Goal: Task Accomplishment & Management: Manage account settings

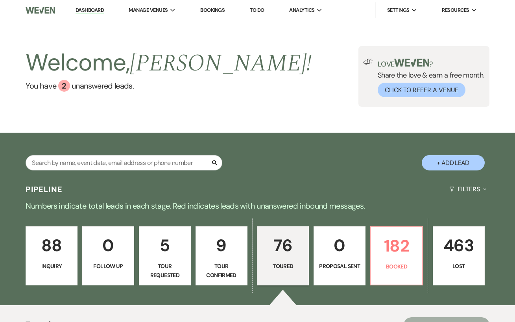
select select "5"
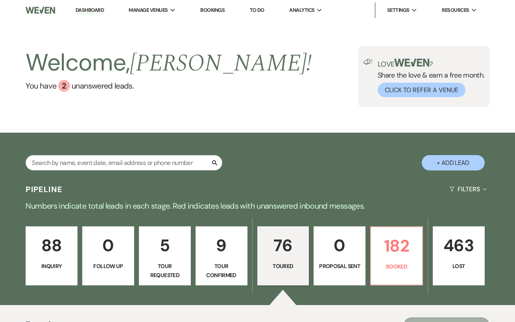
select select "5"
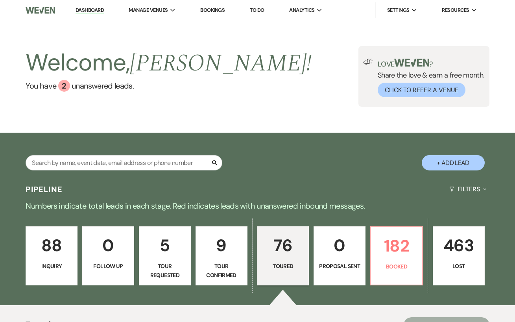
select select "5"
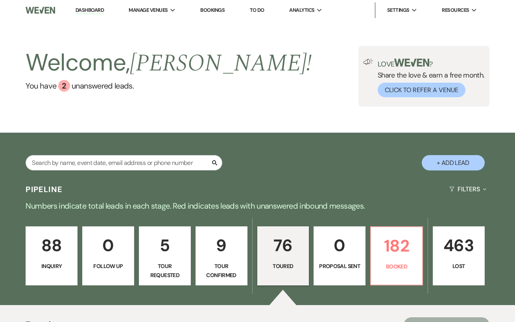
select select "5"
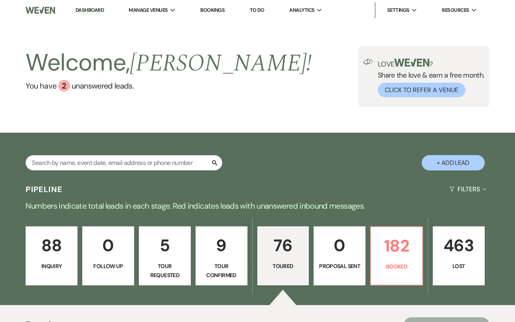
select select "5"
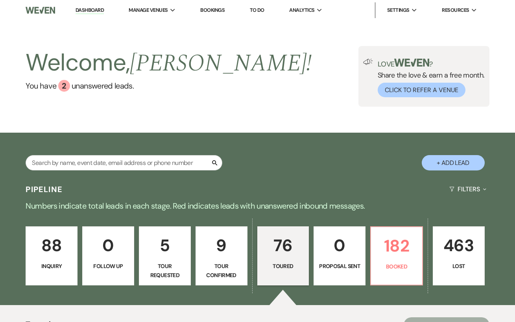
select select "5"
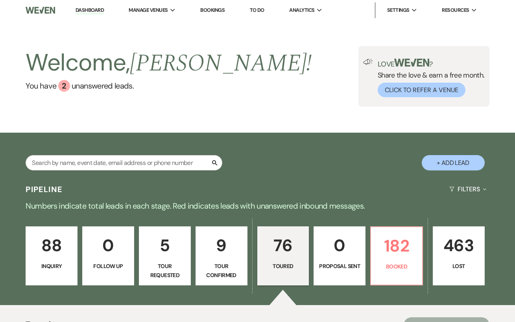
select select "5"
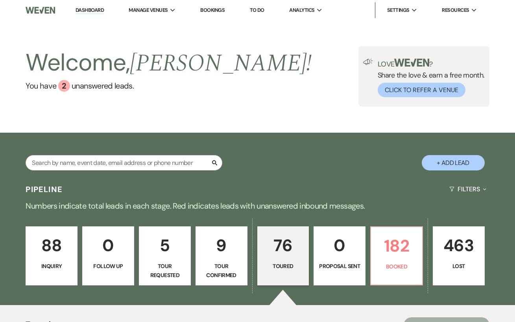
select select "5"
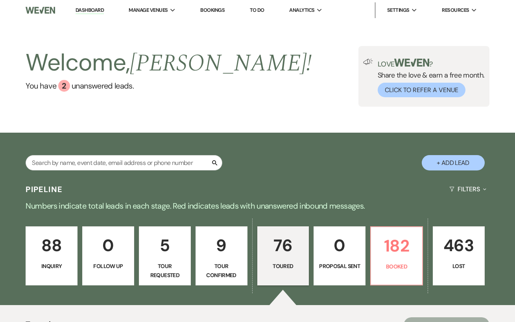
select select "5"
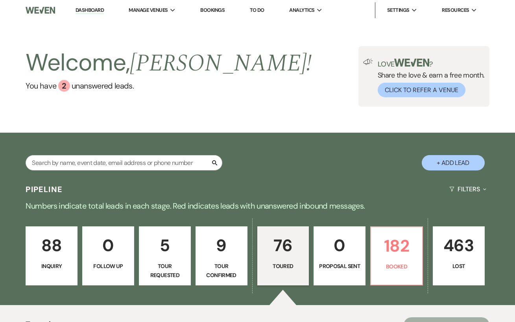
select select "5"
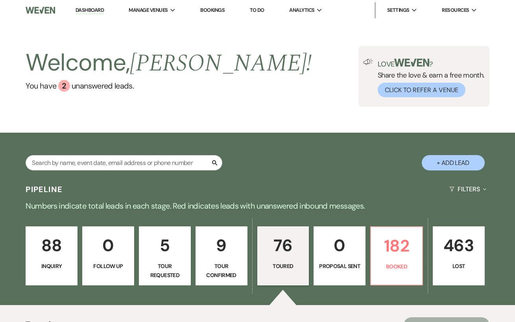
select select "5"
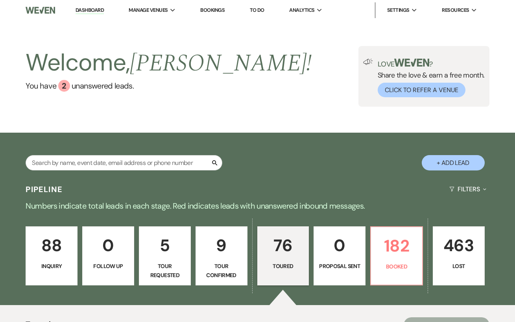
select select "5"
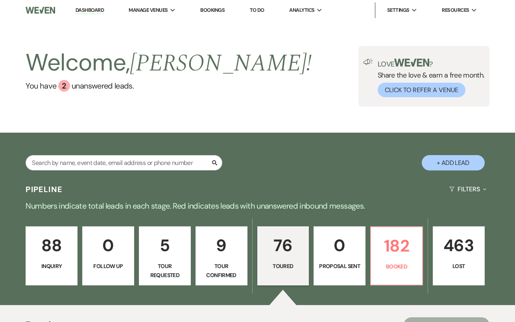
select select "5"
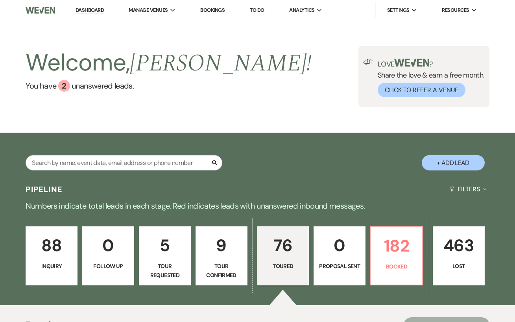
select select "5"
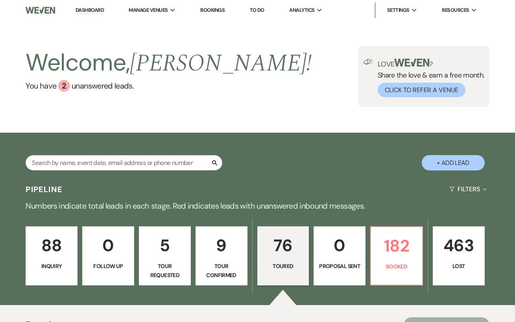
select select "5"
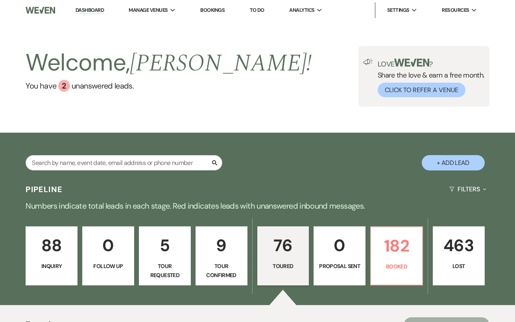
select select "5"
click at [110, 170] on input "text" at bounding box center [124, 162] width 197 height 15
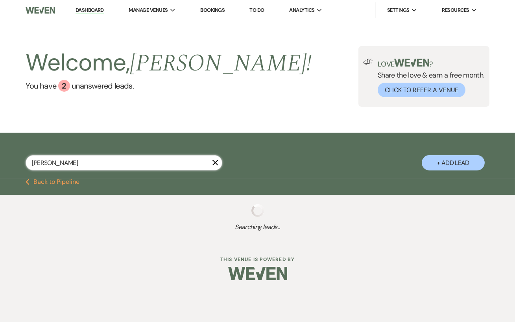
type input "[PERSON_NAME]"
select select "4"
select select "5"
select select "8"
select select "6"
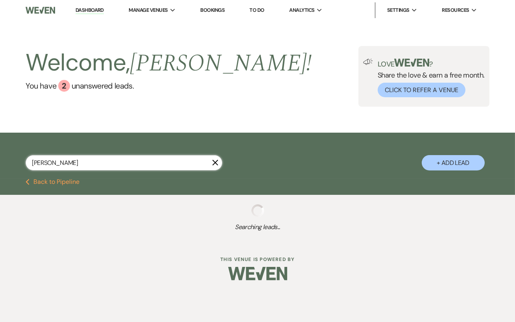
select select "8"
select select "6"
select select "5"
select select "8"
select select "11"
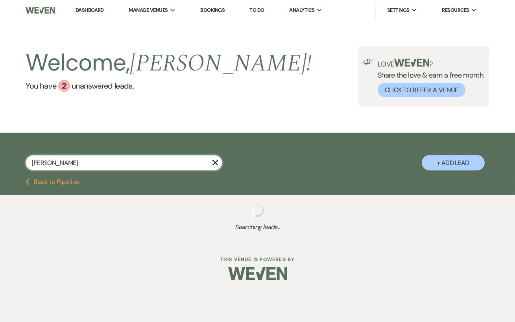
select select "8"
select select "4"
select select "8"
select select "4"
select select "8"
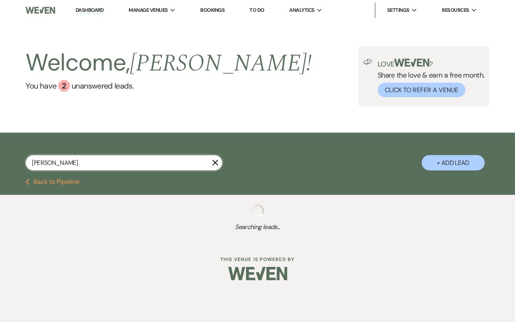
select select "5"
select select "8"
select select "5"
select select "8"
select select "5"
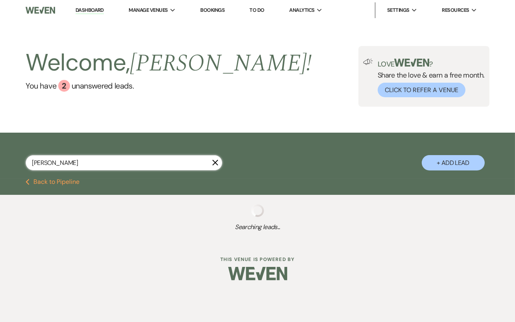
select select "8"
select select "1"
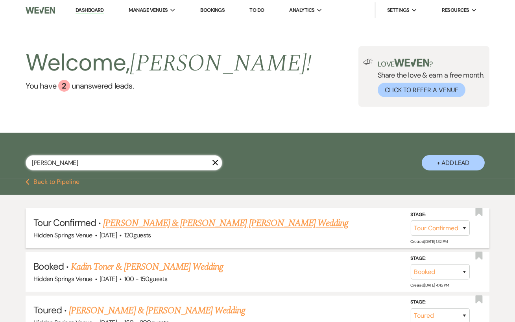
type input "[PERSON_NAME]"
click at [170, 229] on link "[PERSON_NAME] & [PERSON_NAME] [PERSON_NAME] Wedding" at bounding box center [225, 223] width 245 height 14
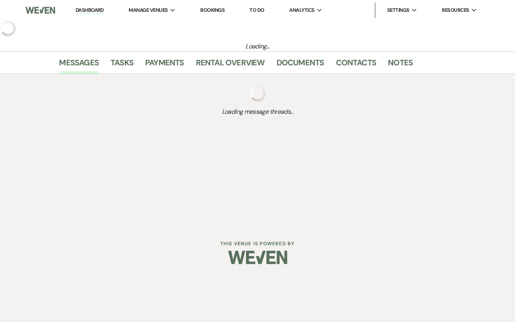
select select "4"
select select "5"
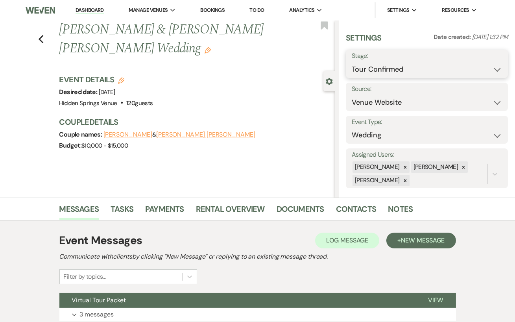
click at [389, 69] on select "Inquiry Follow Up Tour Requested Tour Confirmed Toured Proposal Sent Booked Lost" at bounding box center [427, 69] width 150 height 15
select select "5"
click at [352, 62] on select "Inquiry Follow Up Tour Requested Tour Confirmed Toured Proposal Sent Booked Lost" at bounding box center [427, 69] width 150 height 15
click at [490, 65] on button "Save" at bounding box center [491, 64] width 34 height 16
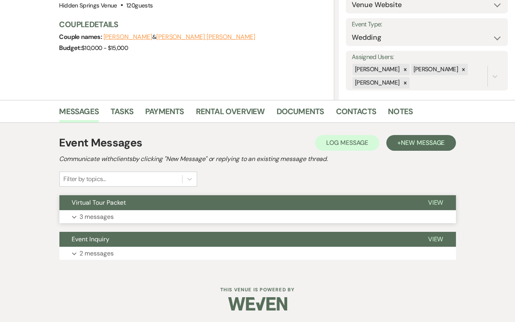
click at [180, 215] on button "Expand 3 messages" at bounding box center [257, 216] width 397 height 13
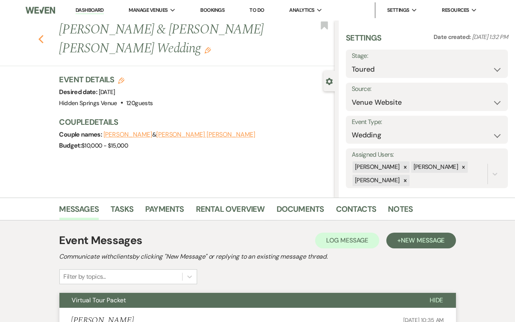
click at [39, 37] on icon "Previous" at bounding box center [41, 39] width 6 height 9
select select "5"
select select "8"
select select "6"
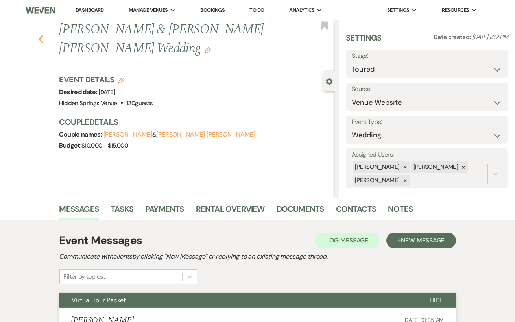
select select "8"
select select "6"
select select "5"
select select "8"
select select "11"
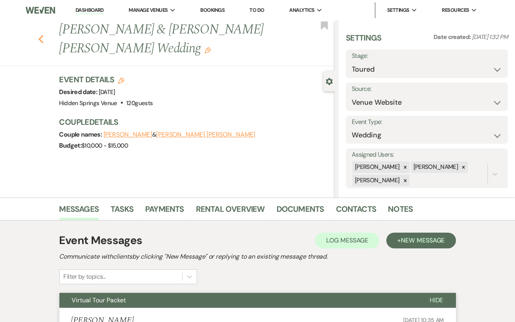
select select "8"
select select "4"
select select "8"
select select "4"
select select "8"
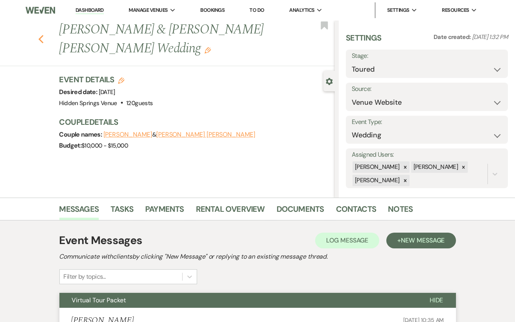
select select "5"
select select "8"
select select "5"
select select "8"
select select "5"
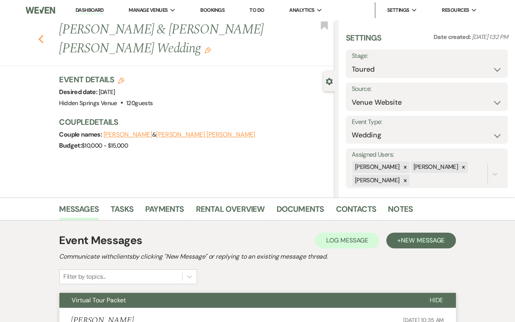
select select "8"
select select "1"
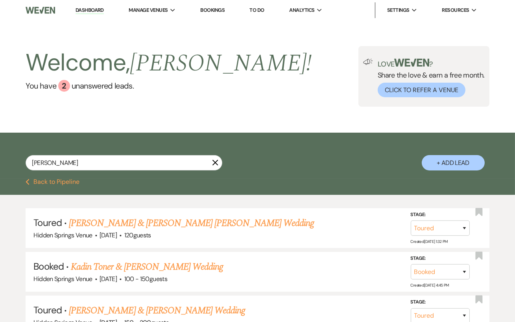
click at [216, 166] on use "button" at bounding box center [216, 163] width 6 height 6
select select "5"
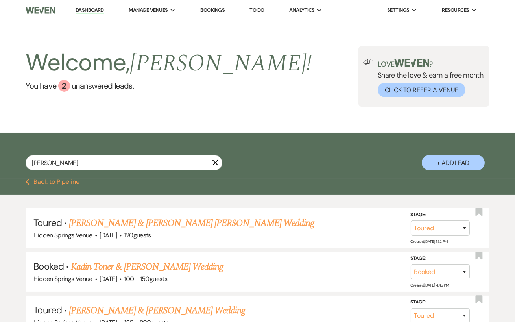
select select "5"
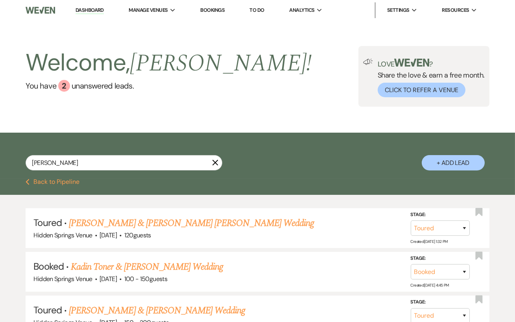
select select "5"
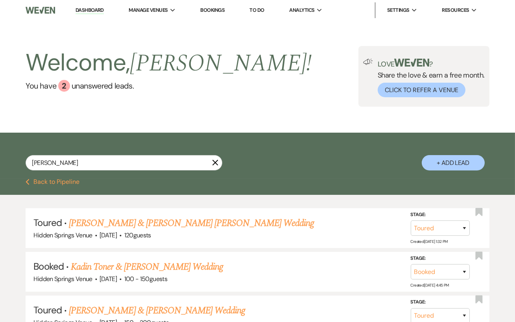
select select "5"
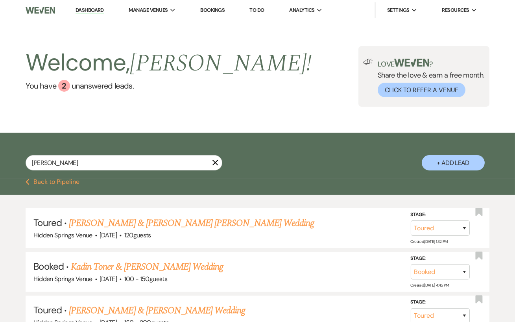
select select "5"
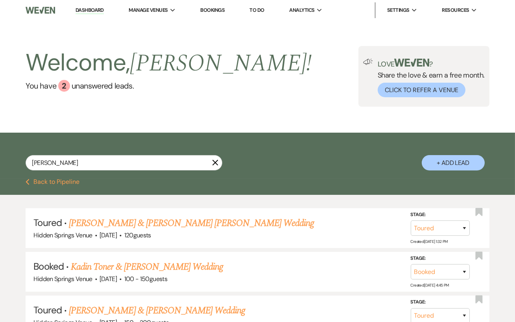
select select "5"
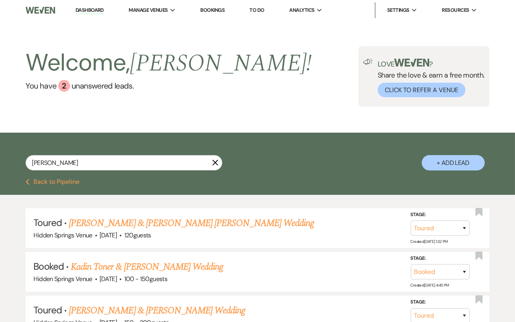
select select "5"
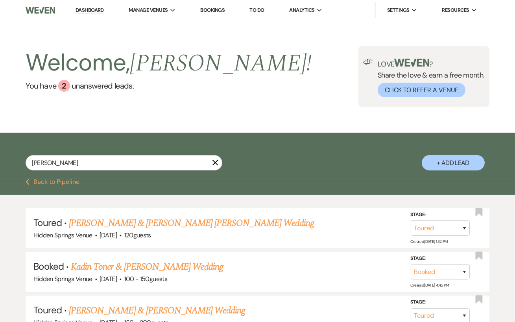
select select "5"
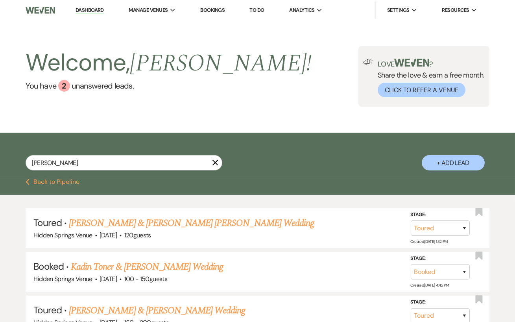
select select "5"
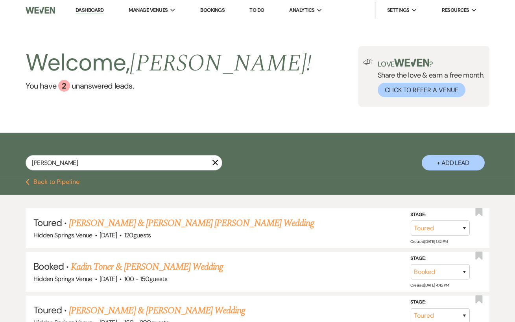
select select "5"
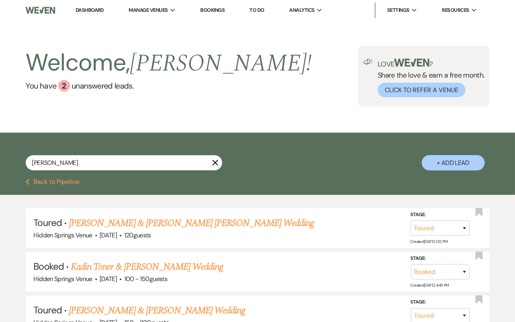
select select "5"
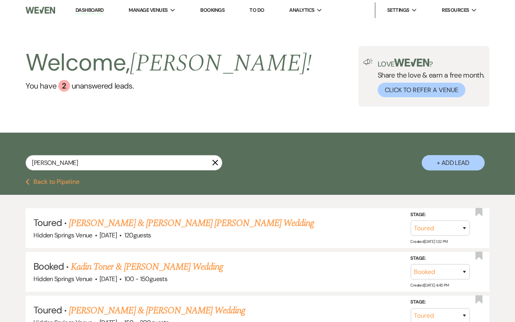
select select "5"
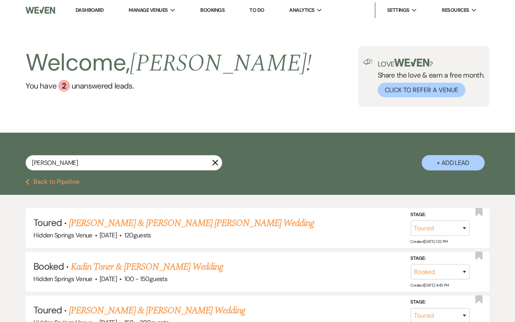
select select "5"
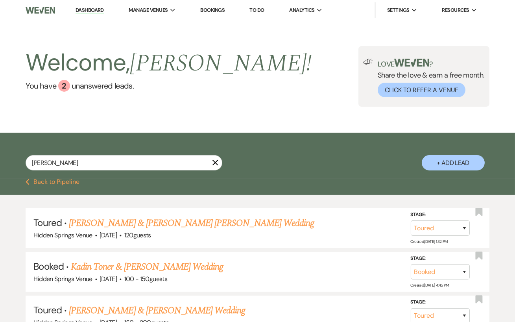
select select "5"
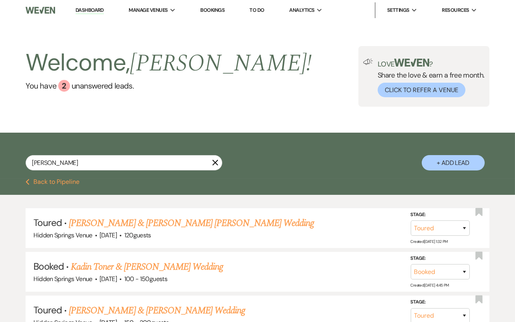
select select "5"
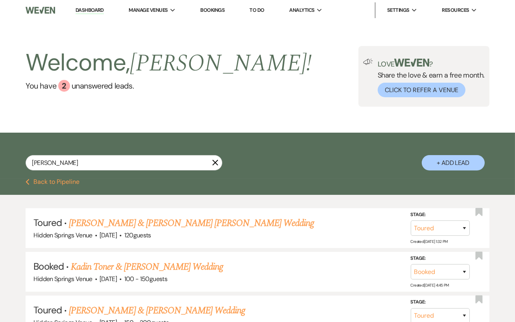
select select "5"
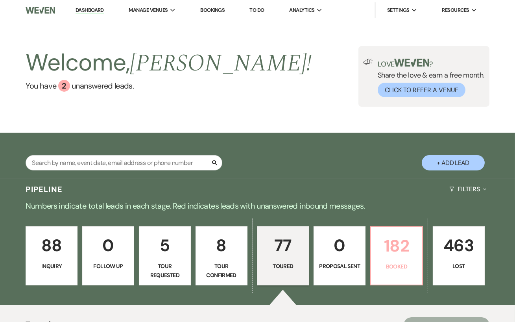
click at [379, 259] on p "182" at bounding box center [397, 246] width 42 height 26
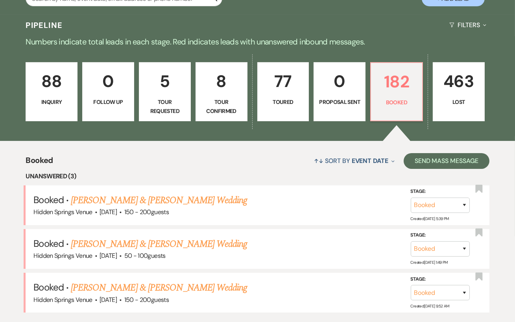
scroll to position [251, 0]
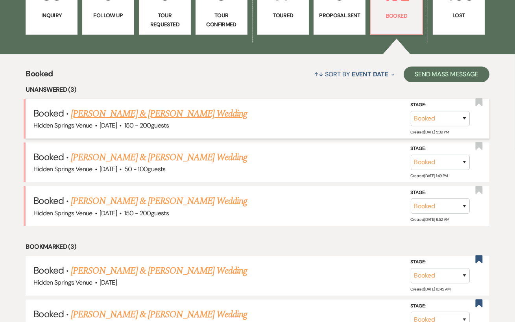
click at [180, 119] on link "[PERSON_NAME] & [PERSON_NAME] Wedding" at bounding box center [159, 114] width 176 height 14
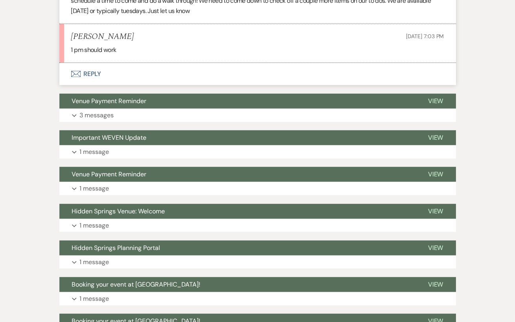
scroll to position [934, 0]
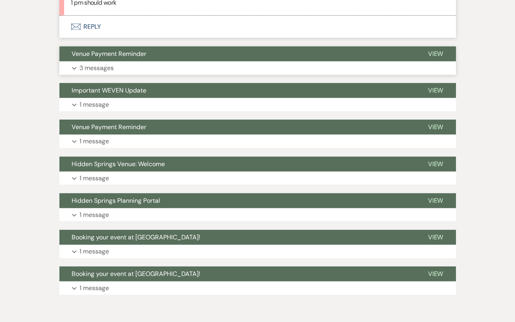
click at [175, 70] on button "Expand 3 messages" at bounding box center [257, 67] width 397 height 13
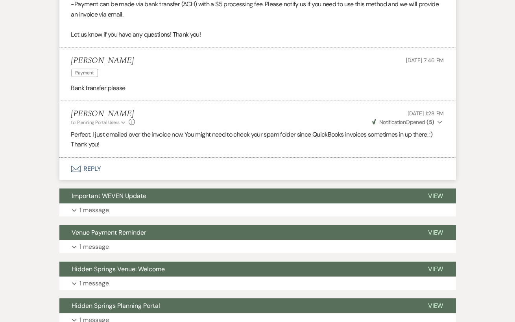
scroll to position [1214, 0]
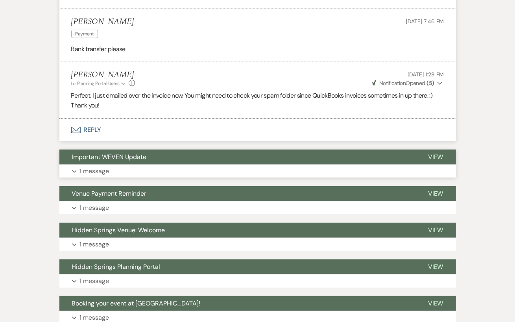
click at [196, 168] on button "Expand 1 message" at bounding box center [257, 171] width 397 height 13
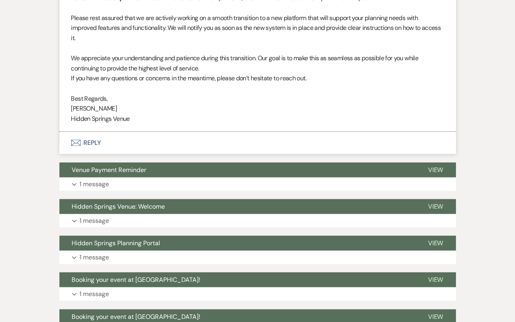
scroll to position [1474, 0]
click at [195, 211] on button "Hidden Springs Venue: Welcome" at bounding box center [237, 206] width 356 height 15
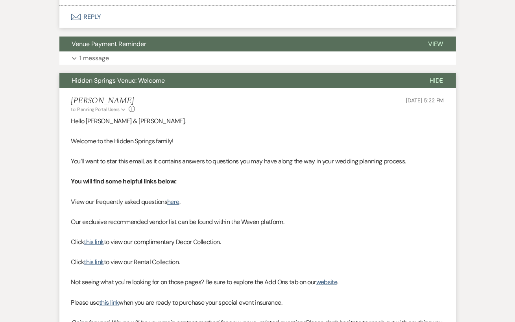
scroll to position [1600, 0]
click at [183, 60] on button "Expand 1 message" at bounding box center [257, 58] width 397 height 13
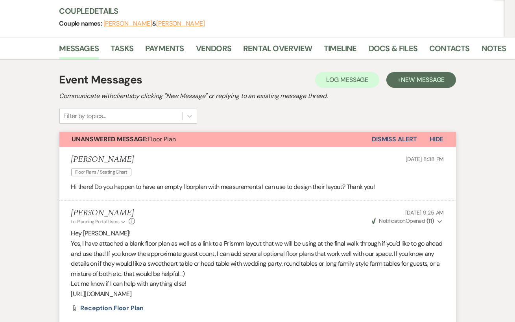
scroll to position [0, 0]
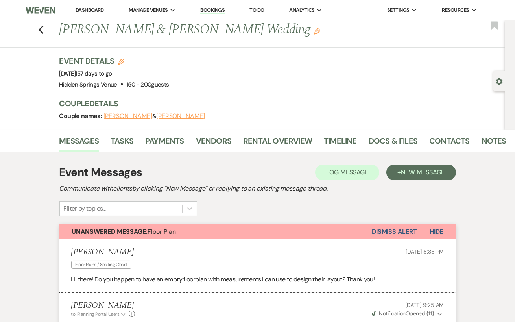
click at [216, 131] on div "Messages Tasks Payments Vendors Rental Overview Timeline Docs & Files Contacts …" at bounding box center [257, 141] width 515 height 23
click at [218, 146] on link "Vendors" at bounding box center [213, 143] width 35 height 17
